Goal: Task Accomplishment & Management: Use online tool/utility

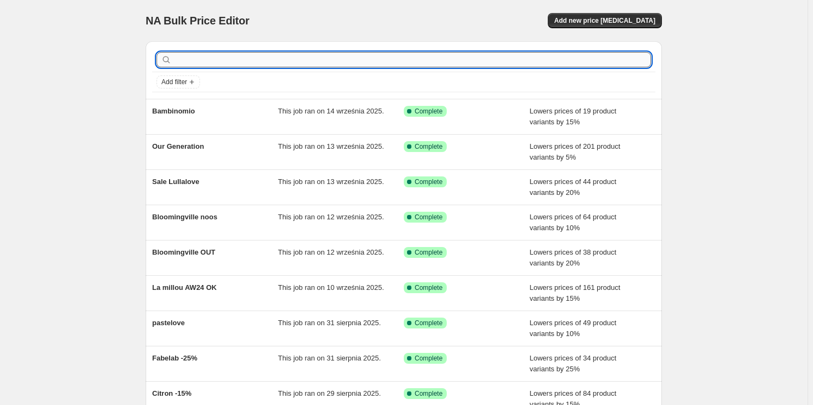
click at [241, 58] on input "text" at bounding box center [412, 59] width 477 height 15
type input "kloro"
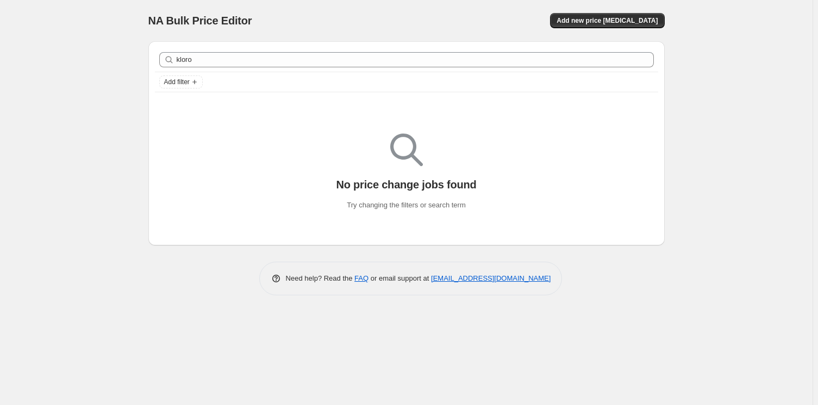
click at [598, 11] on div "NA Bulk Price Editor. This page is ready NA Bulk Price Editor Add new price [ME…" at bounding box center [406, 20] width 516 height 41
click at [601, 21] on span "Add new price [MEDICAL_DATA]" at bounding box center [607, 20] width 101 height 9
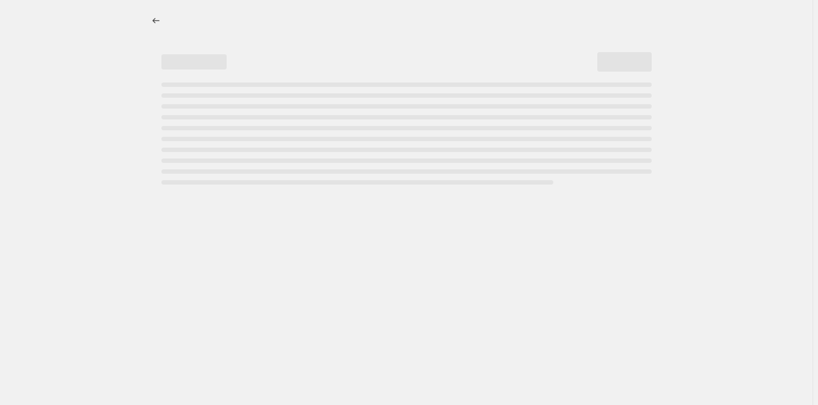
select select "percentage"
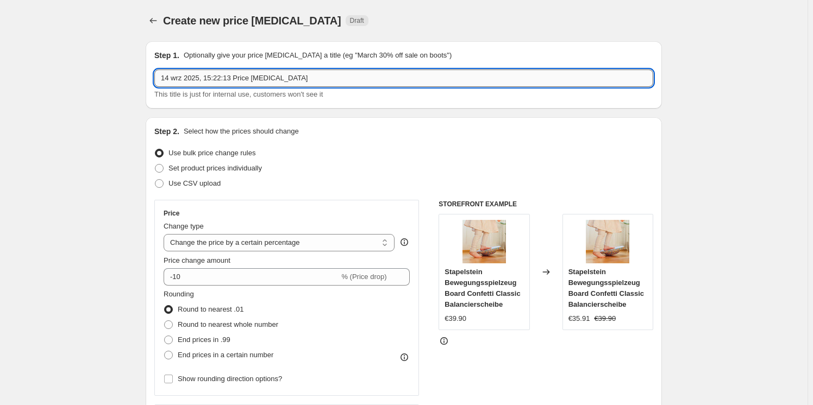
click at [239, 77] on input "14 wrz 2025, 15:22:13 Price [MEDICAL_DATA]" at bounding box center [403, 78] width 499 height 17
type input "Klorofil"
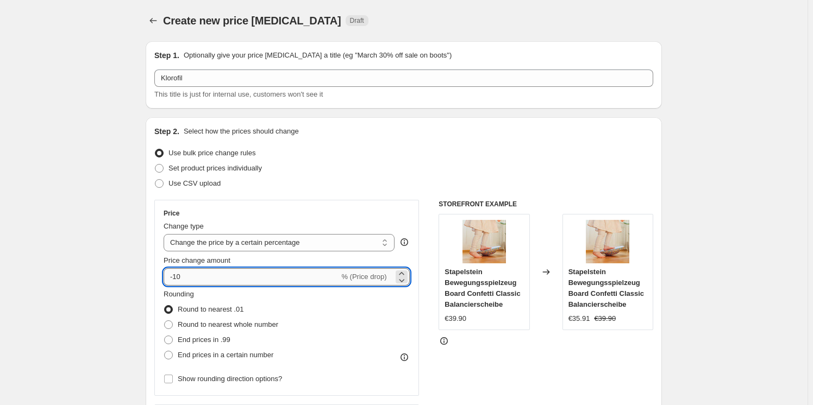
drag, startPoint x: 182, startPoint y: 279, endPoint x: 176, endPoint y: 278, distance: 6.2
click at [176, 278] on input "-10" at bounding box center [252, 277] width 176 height 17
type input "-15"
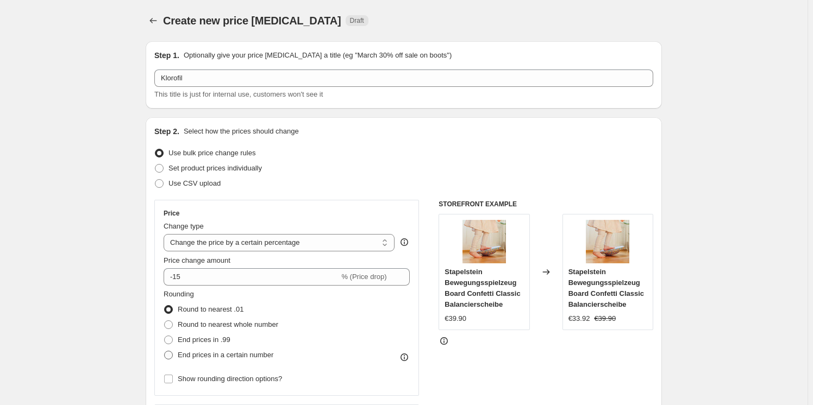
click at [170, 357] on span at bounding box center [168, 355] width 9 height 9
click at [165, 352] on input "End prices in a certain number" at bounding box center [164, 351] width 1 height 1
radio input "true"
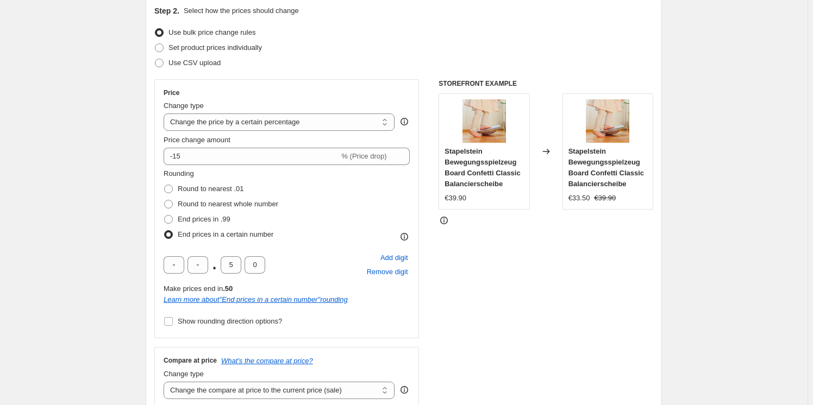
scroll to position [148, 0]
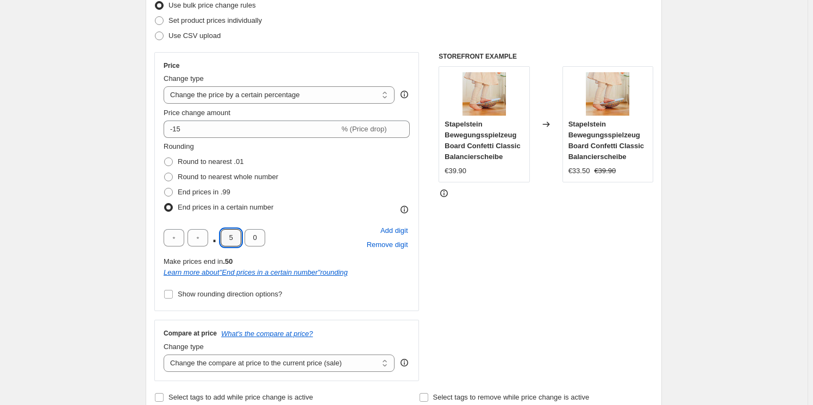
drag, startPoint x: 233, startPoint y: 233, endPoint x: 221, endPoint y: 240, distance: 13.9
click at [221, 240] on div ". 5 0" at bounding box center [215, 237] width 102 height 17
type input "9"
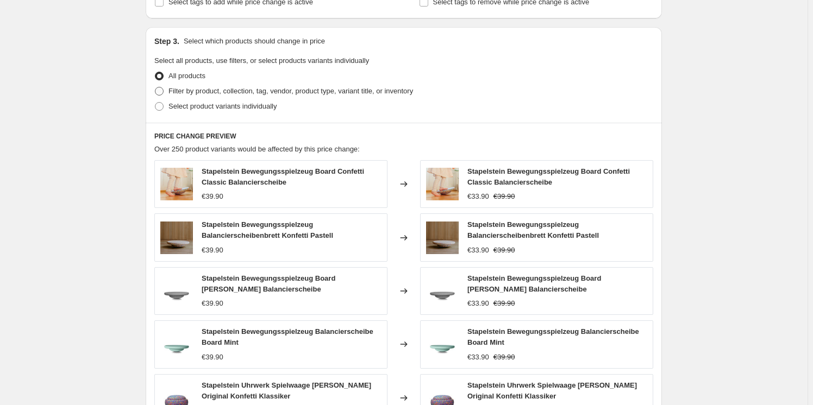
scroll to position [544, 0]
click at [163, 88] on span at bounding box center [159, 91] width 9 height 9
click at [155, 88] on input "Filter by product, collection, tag, vendor, product type, variant title, or inv…" at bounding box center [155, 87] width 1 height 1
radio input "true"
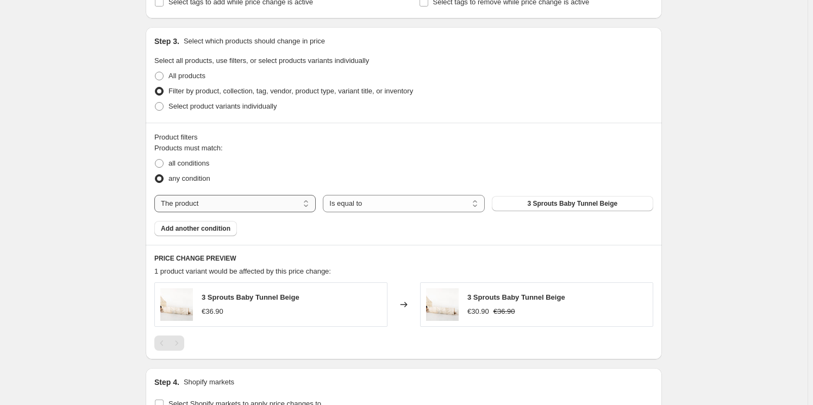
click at [208, 201] on select "The product The product's collection The product's tag The product's vendor The…" at bounding box center [234, 203] width 161 height 17
select select "vendor"
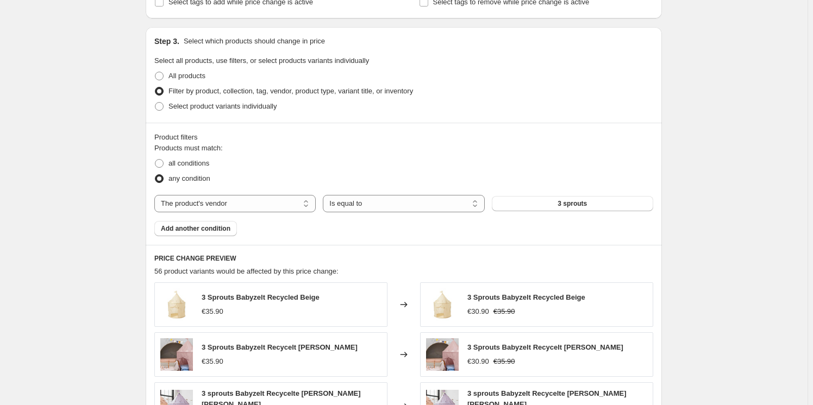
click at [554, 205] on button "3 sprouts" at bounding box center [572, 203] width 161 height 15
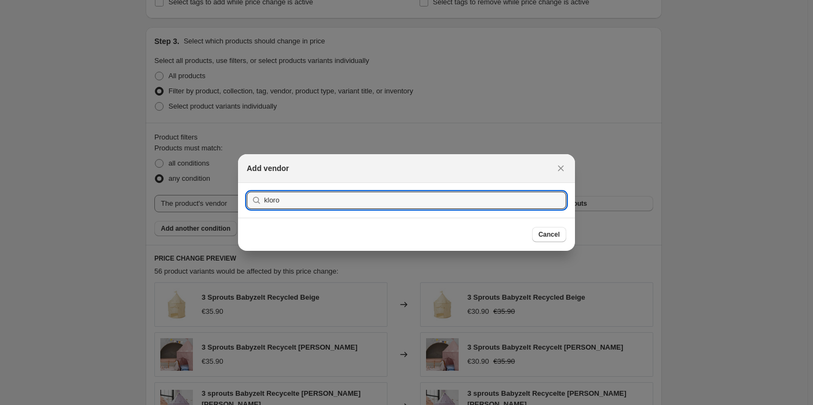
type input "kloro"
click at [247, 183] on button "Submit" at bounding box center [262, 188] width 31 height 11
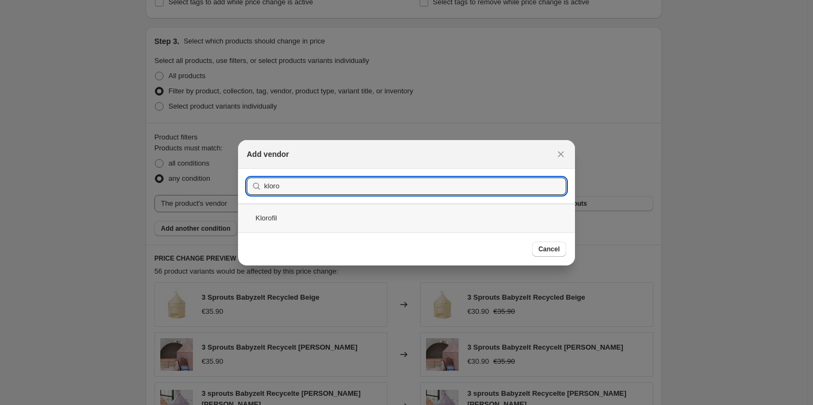
click at [299, 227] on div "Klorofil" at bounding box center [406, 218] width 337 height 29
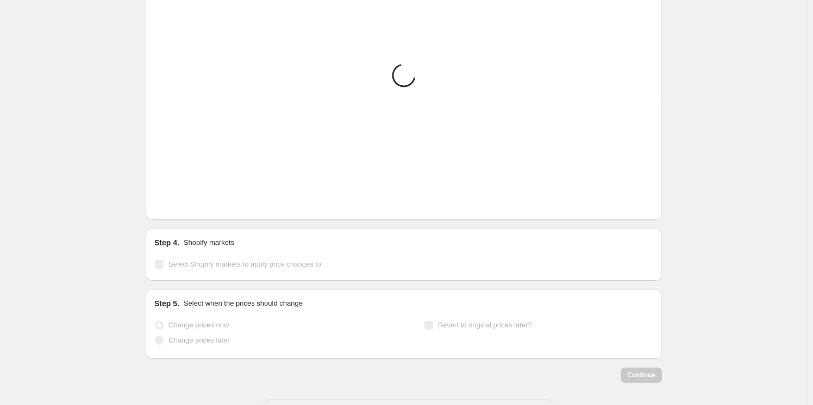
scroll to position [926, 0]
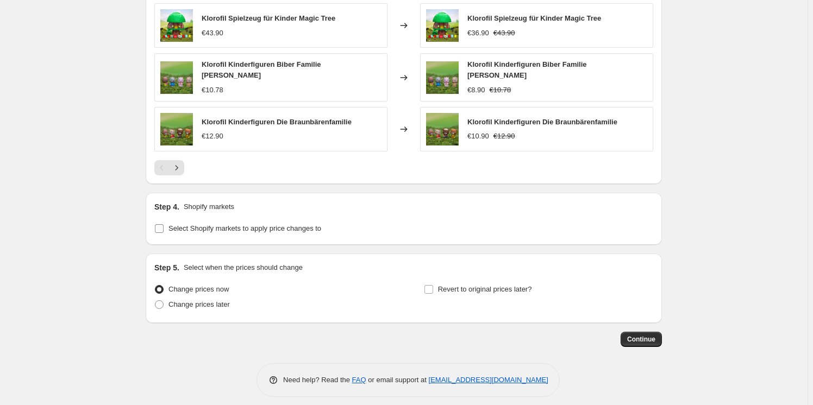
click at [160, 224] on input "Select Shopify markets to apply price changes to" at bounding box center [159, 228] width 9 height 9
checkbox input "true"
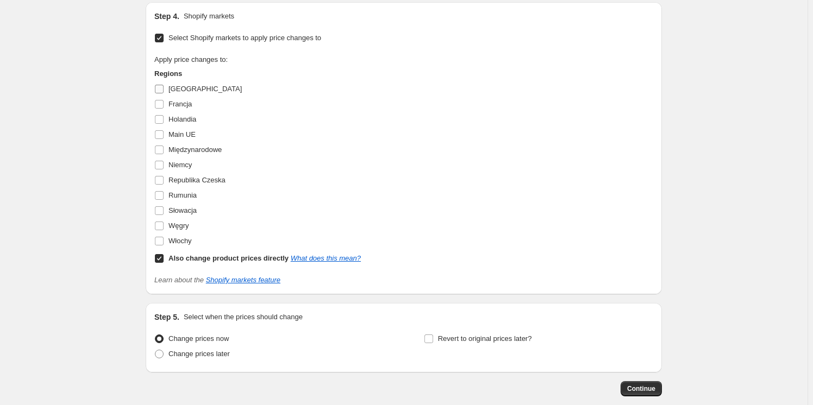
click at [160, 85] on input "[GEOGRAPHIC_DATA]" at bounding box center [159, 89] width 9 height 9
checkbox input "true"
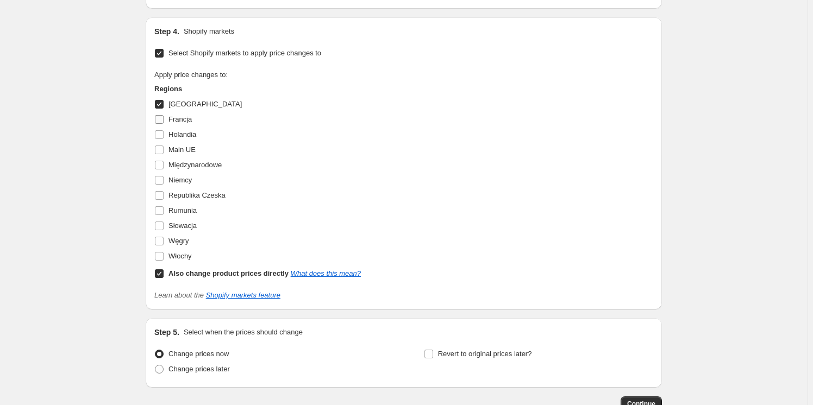
scroll to position [1132, 0]
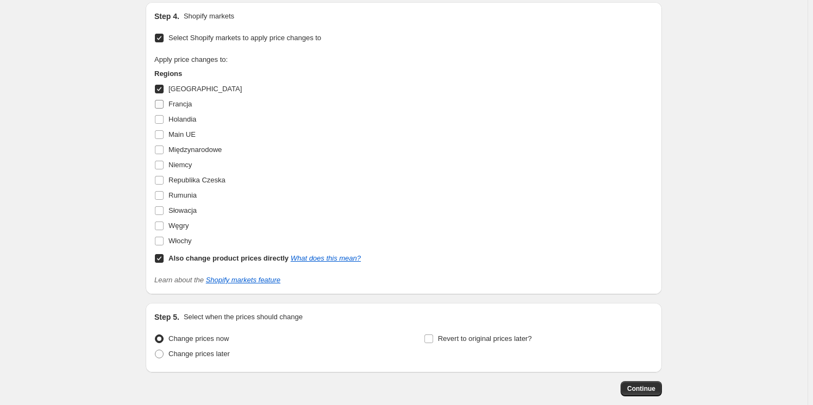
click at [161, 100] on input "Francja" at bounding box center [159, 104] width 9 height 9
checkbox input "true"
click at [163, 115] on input "Holandia" at bounding box center [159, 119] width 9 height 9
checkbox input "true"
click at [162, 161] on input "Niemcy" at bounding box center [159, 165] width 9 height 9
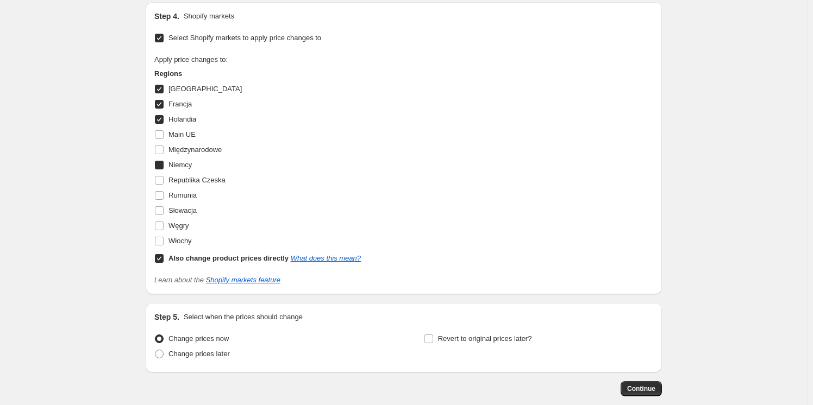
checkbox input "true"
click at [159, 207] on input "Słowacja" at bounding box center [159, 211] width 9 height 9
checkbox input "true"
click at [163, 237] on input "Włochy" at bounding box center [159, 241] width 9 height 9
checkbox input "true"
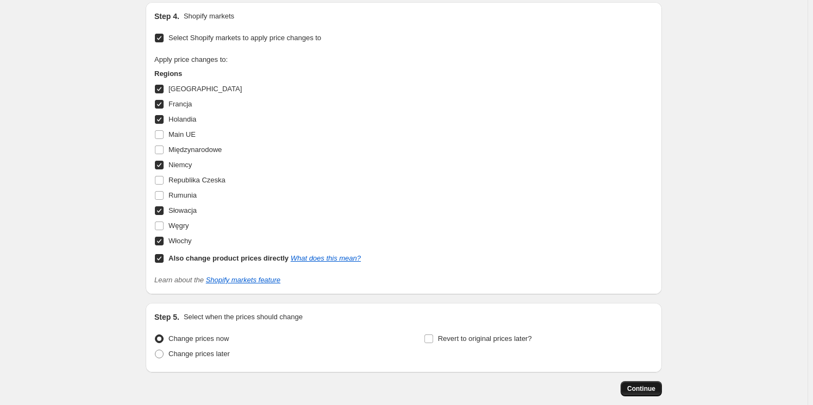
click at [651, 385] on span "Continue" at bounding box center [641, 389] width 28 height 9
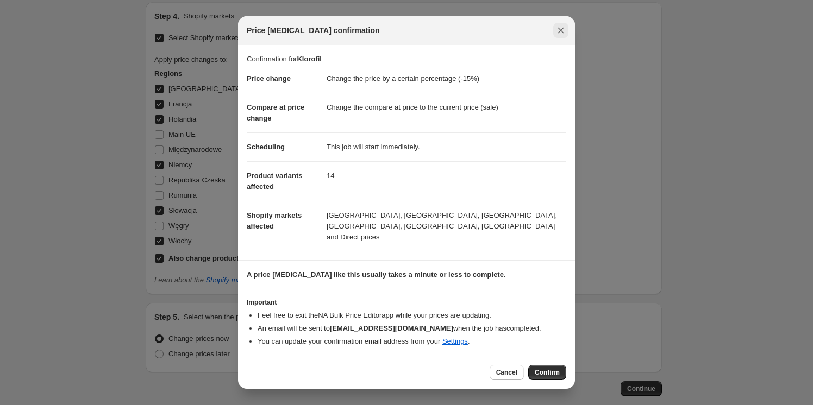
click at [559, 33] on icon "Close" at bounding box center [561, 31] width 6 height 6
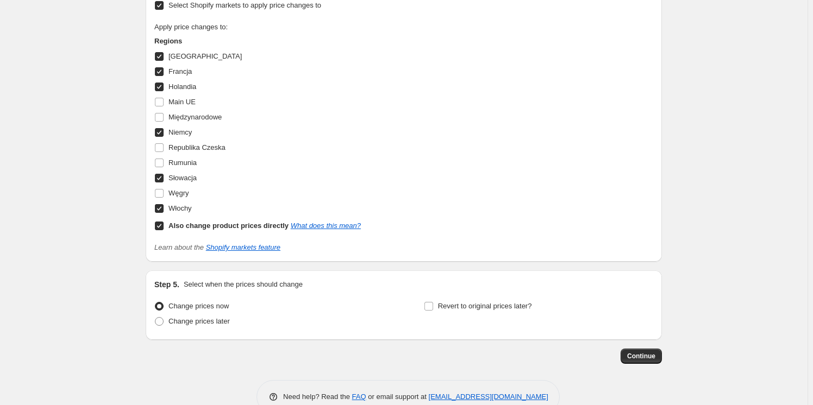
scroll to position [1182, 0]
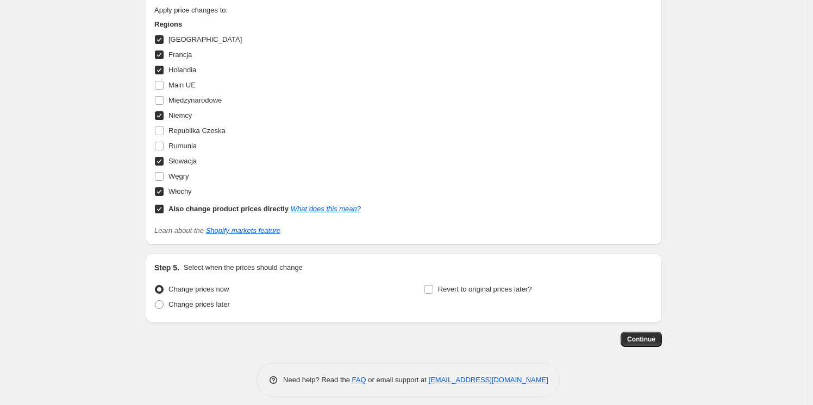
click at [642, 335] on span "Continue" at bounding box center [641, 339] width 28 height 9
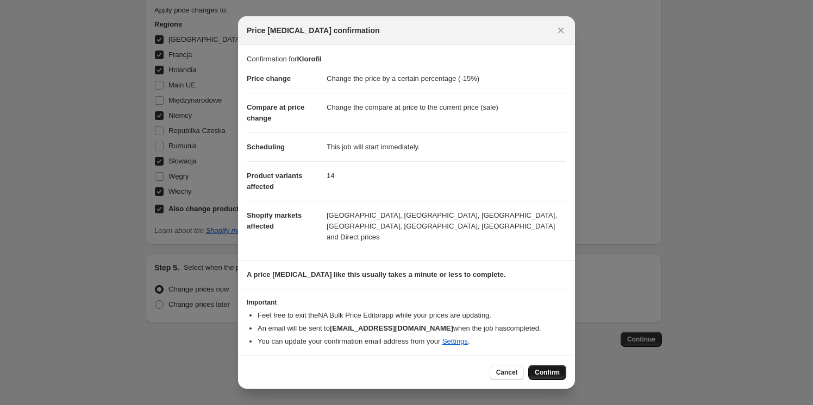
click at [547, 369] on span "Confirm" at bounding box center [547, 373] width 25 height 9
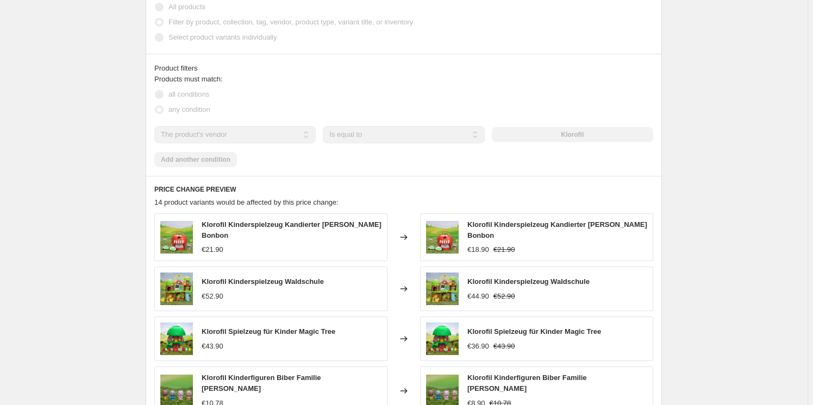
scroll to position [617, 0]
